Goal: Information Seeking & Learning: Learn about a topic

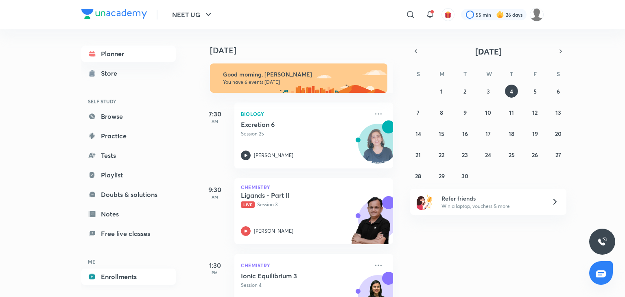
click at [120, 277] on link "Enrollments" at bounding box center [128, 276] width 94 height 16
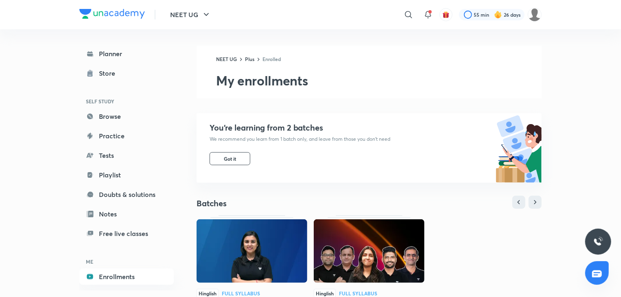
click at [255, 265] on img at bounding box center [251, 250] width 111 height 63
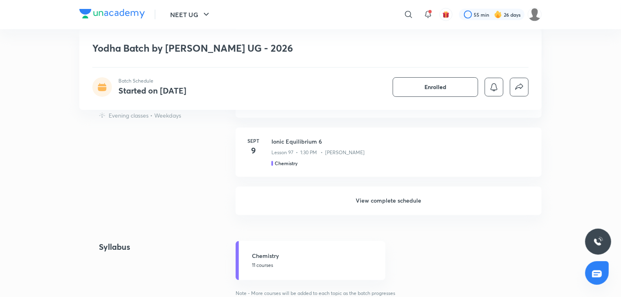
scroll to position [742, 0]
click at [366, 202] on h6 "View complete schedule" at bounding box center [389, 200] width 306 height 28
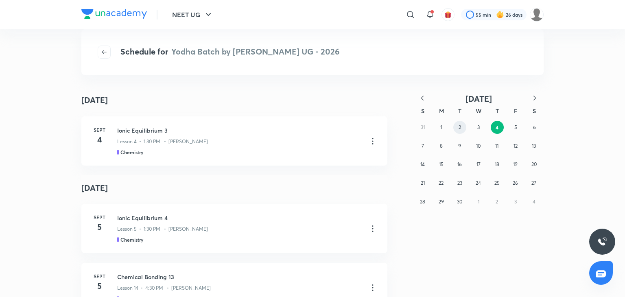
click at [454, 127] on button "2" at bounding box center [459, 127] width 13 height 13
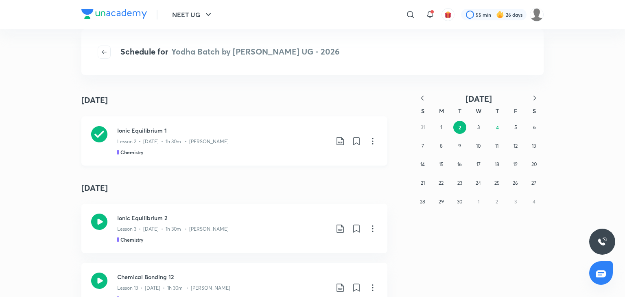
click at [289, 143] on div "Lesson 2 • Sept 2 • 1h 30m • Anushka Choudhary" at bounding box center [223, 140] width 212 height 11
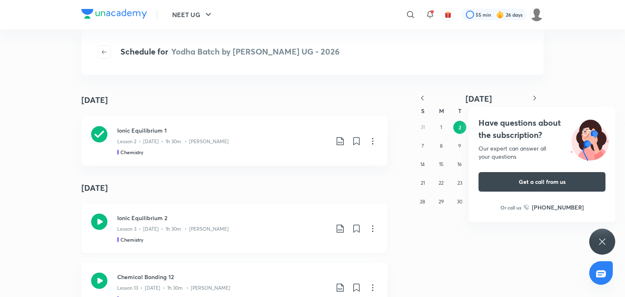
click at [118, 221] on h3 "Ionic Equilibrium 2" at bounding box center [223, 218] width 212 height 9
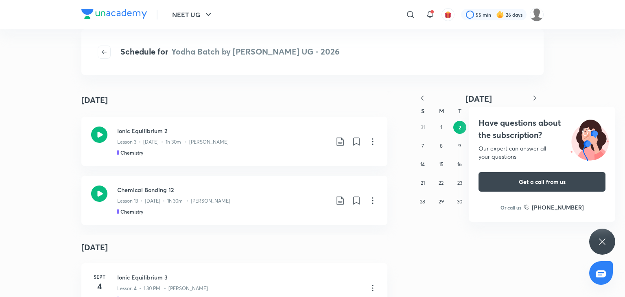
scroll to position [2475, 0]
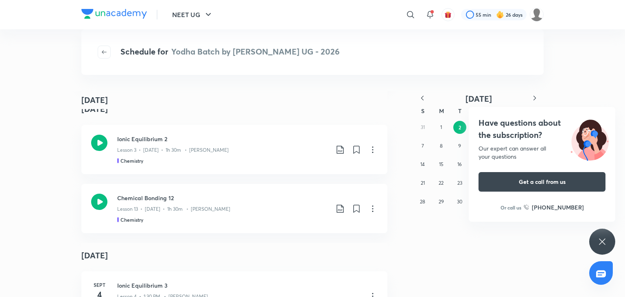
click at [604, 243] on icon at bounding box center [602, 242] width 10 height 10
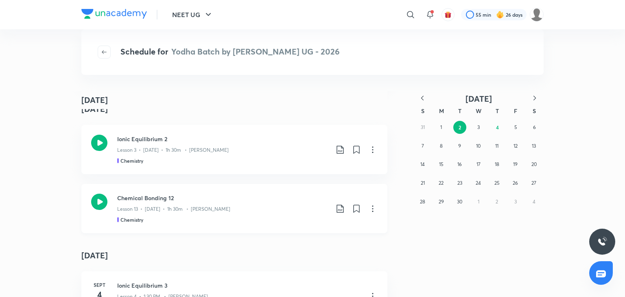
click at [329, 212] on div "Chemical Bonding 12 Lesson 13 • Sept 3 • 1h 30m • Anushka Choudhary Chemistry" at bounding box center [247, 209] width 260 height 30
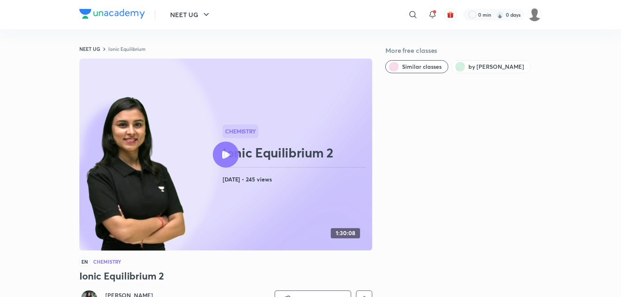
click at [185, 180] on img at bounding box center [136, 173] width 104 height 159
